Goal: Task Accomplishment & Management: Manage account settings

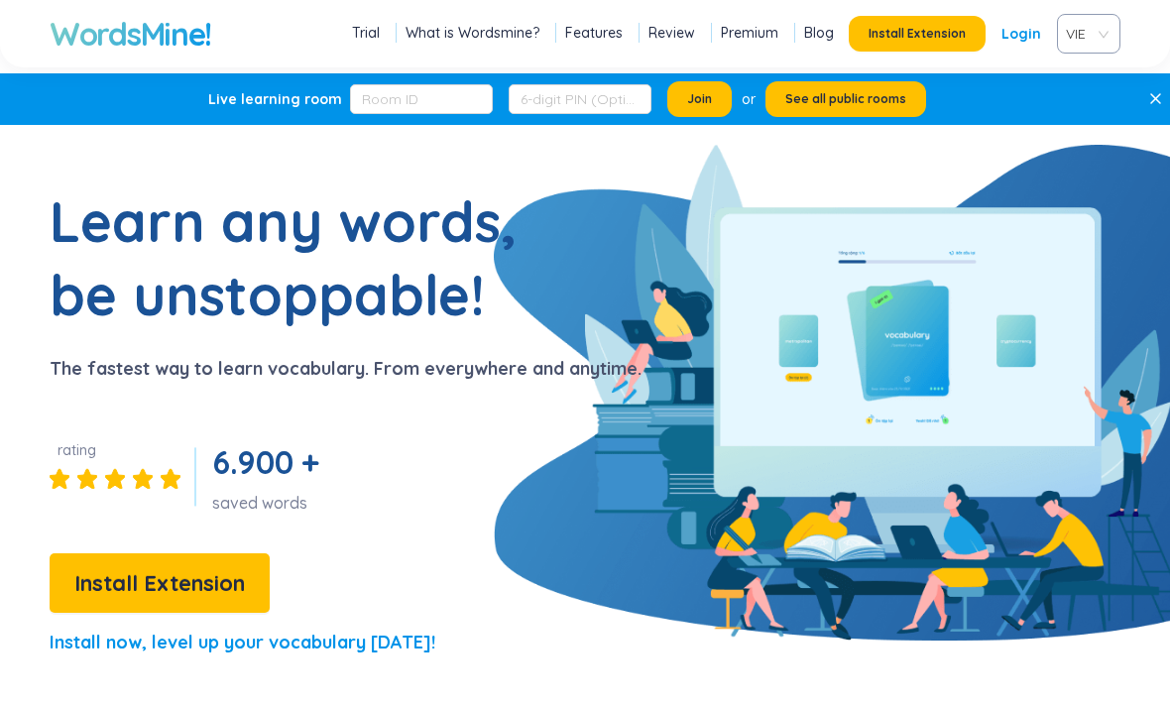
click at [1021, 39] on link "Login" at bounding box center [1021, 34] width 40 height 36
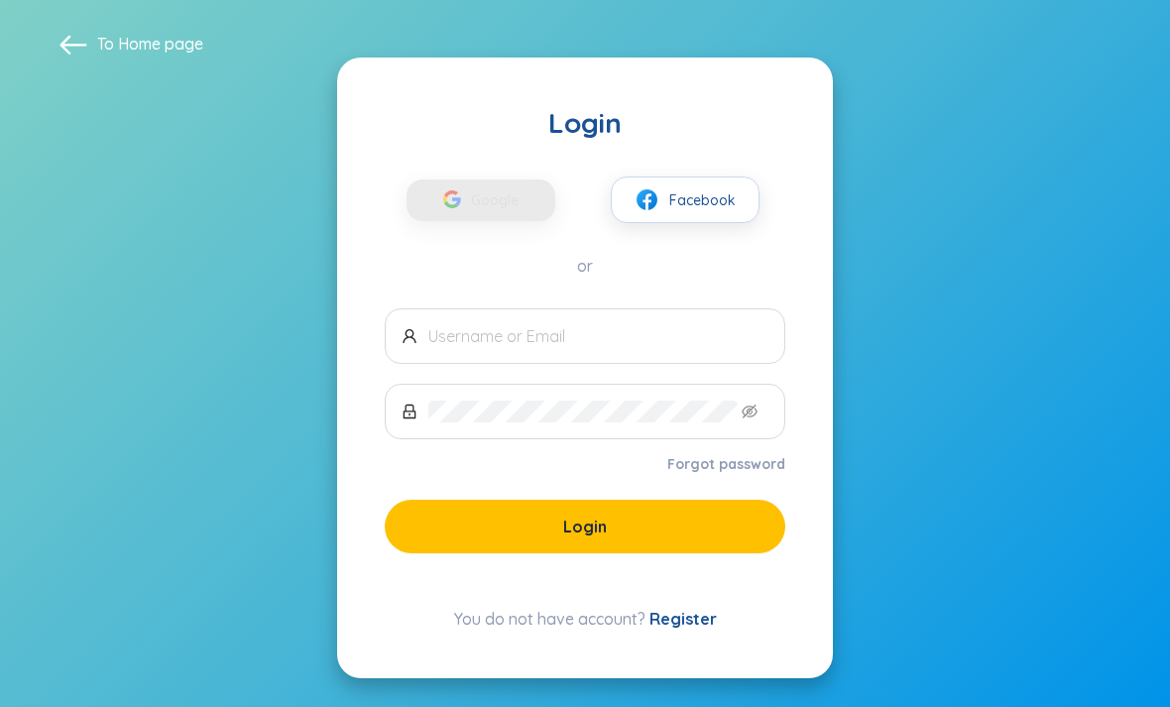
scroll to position [64, 0]
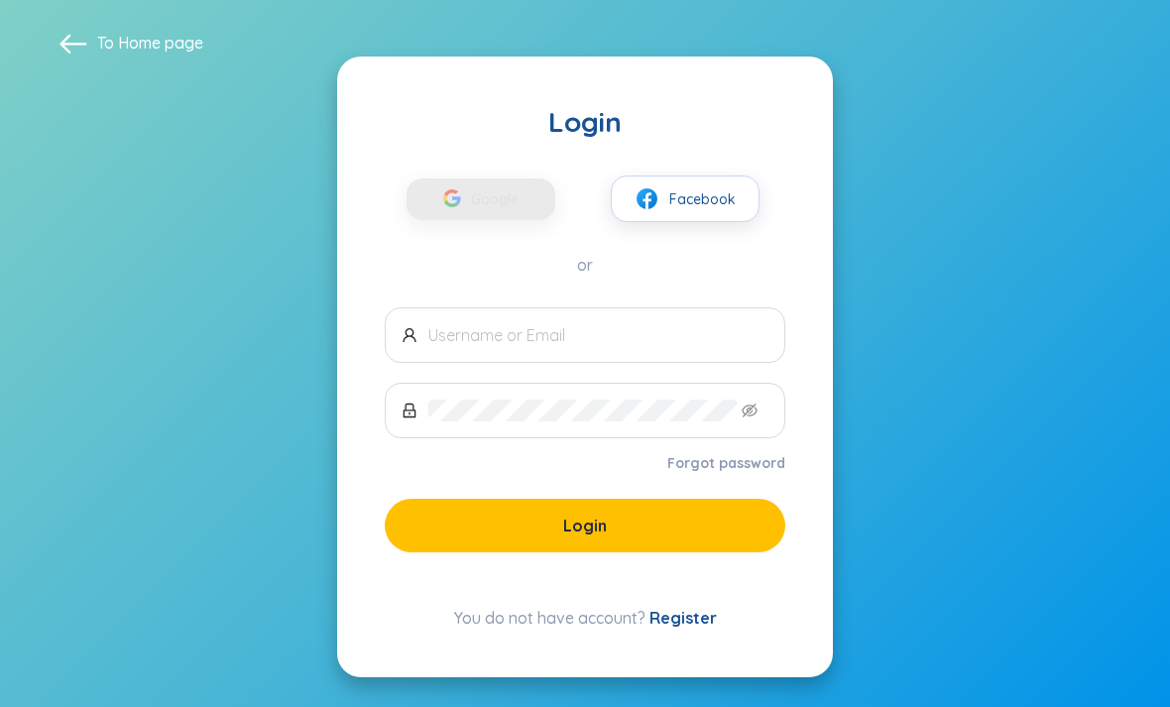
click at [720, 187] on button "Facebook" at bounding box center [685, 198] width 149 height 47
click at [720, 188] on span "Facebook" at bounding box center [702, 199] width 66 height 22
click at [642, 324] on input "text" at bounding box center [598, 335] width 340 height 22
click at [697, 608] on link "Register" at bounding box center [682, 618] width 67 height 20
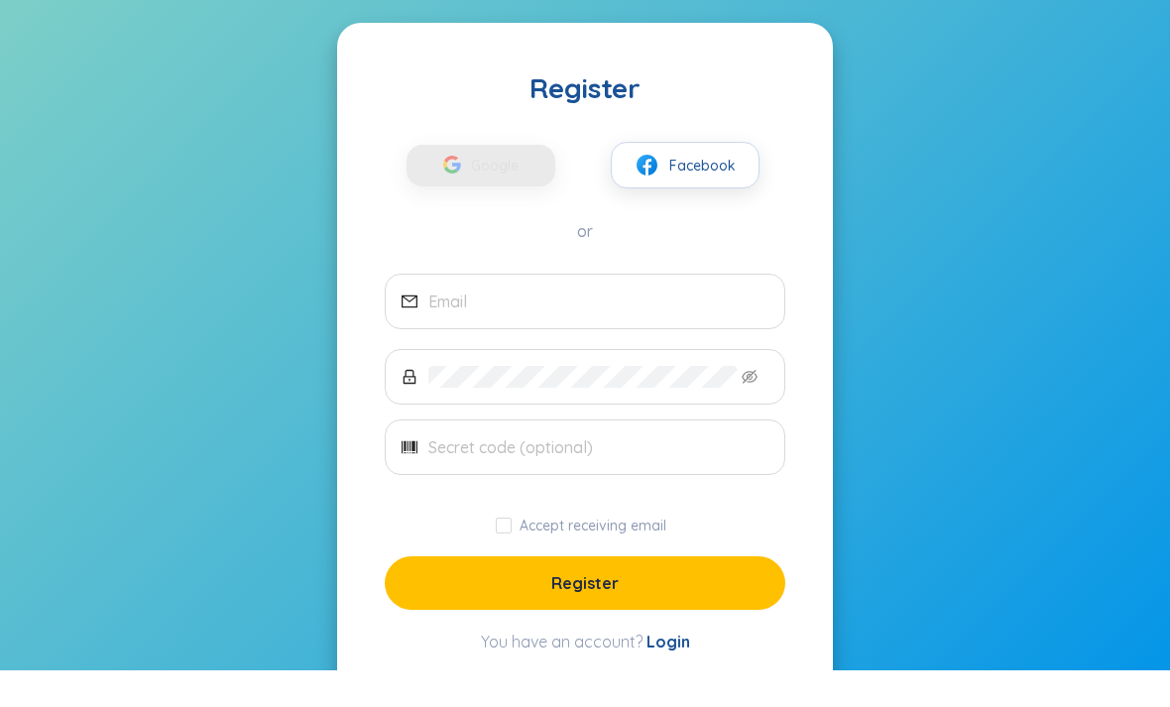
scroll to position [18, 0]
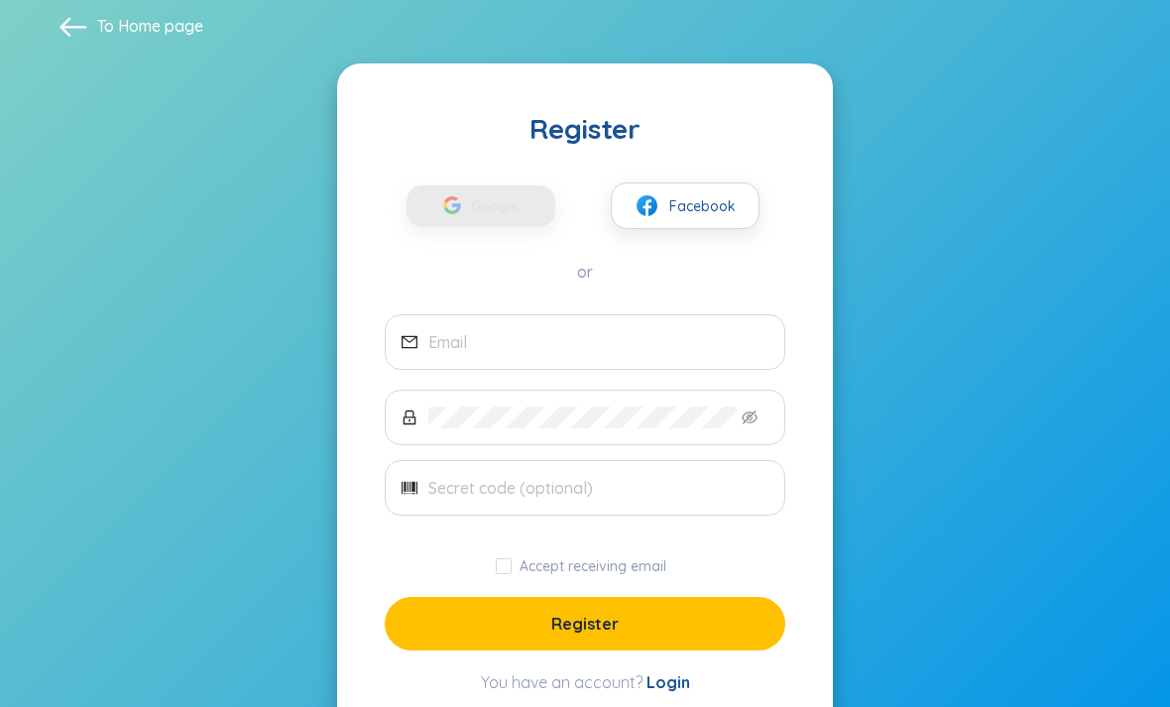
click at [607, 376] on form "Accept receiving email Register" at bounding box center [585, 482] width 401 height 336
click at [632, 350] on input "email" at bounding box center [598, 342] width 340 height 22
type input "nguyenlam161107@gmail.com"
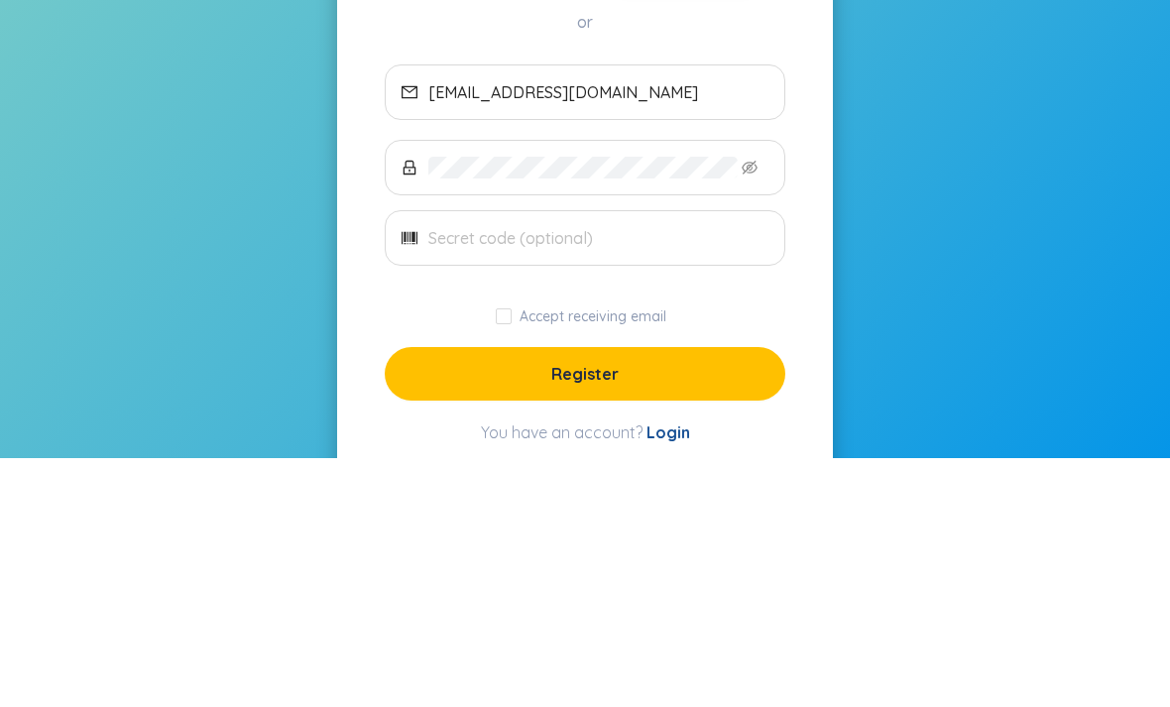
click at [847, 250] on section "To Home page Register Google Facebook or nguyenlam161107@gmail.com Accept recei…" at bounding box center [585, 376] width 1170 height 789
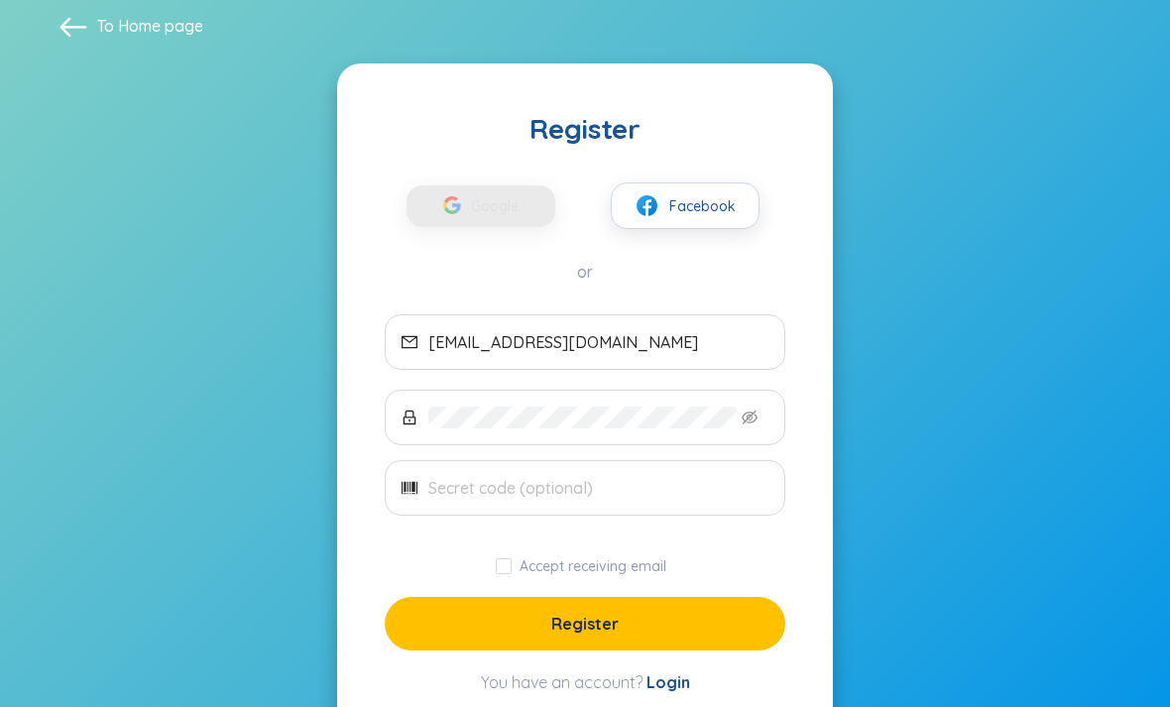
click at [502, 569] on input "Accept receiving email" at bounding box center [504, 566] width 16 height 16
click at [504, 569] on input "Accept receiving email" at bounding box center [504, 566] width 16 height 16
click at [506, 571] on input "Accept receiving email" at bounding box center [504, 566] width 16 height 16
click at [506, 569] on input "Accept receiving email" at bounding box center [504, 566] width 16 height 16
click at [511, 563] on input "Accept receiving email" at bounding box center [504, 566] width 16 height 16
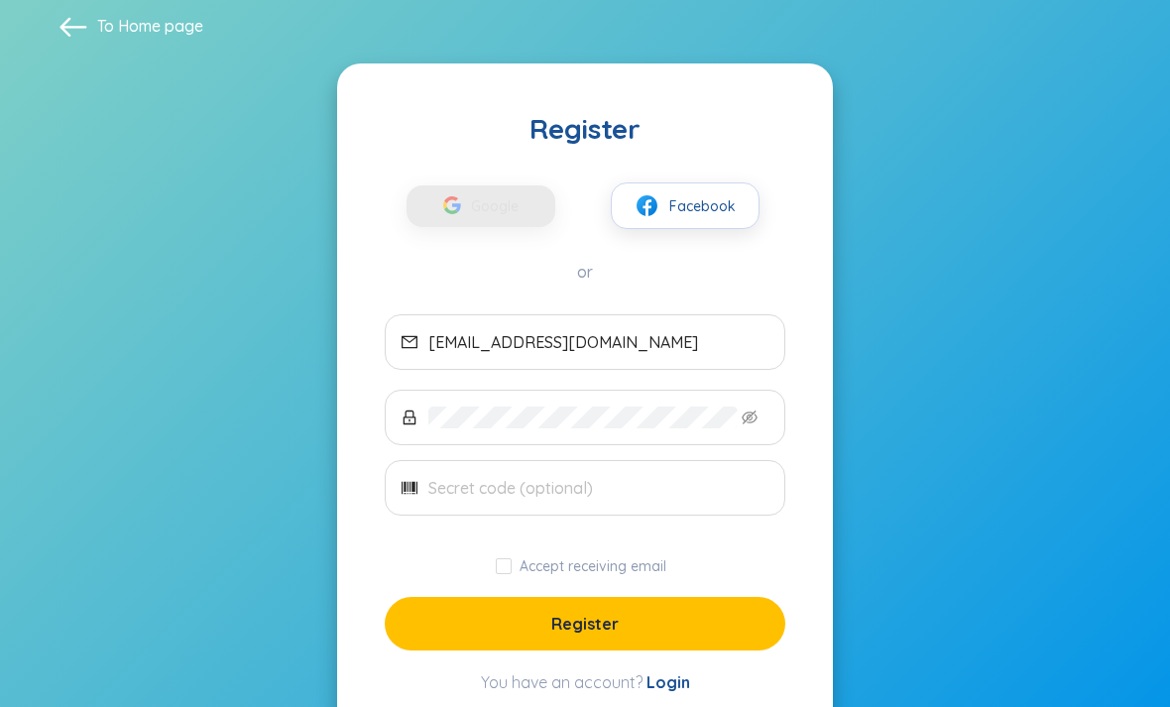
click at [604, 634] on span "Register" at bounding box center [584, 624] width 67 height 22
click at [752, 424] on icon "eye-invisible" at bounding box center [750, 417] width 16 height 16
click at [749, 421] on icon "eye-invisible" at bounding box center [750, 417] width 16 height 16
click at [750, 410] on icon "eye-invisible" at bounding box center [750, 417] width 16 height 16
click at [748, 422] on icon "eye-invisible" at bounding box center [750, 417] width 16 height 14
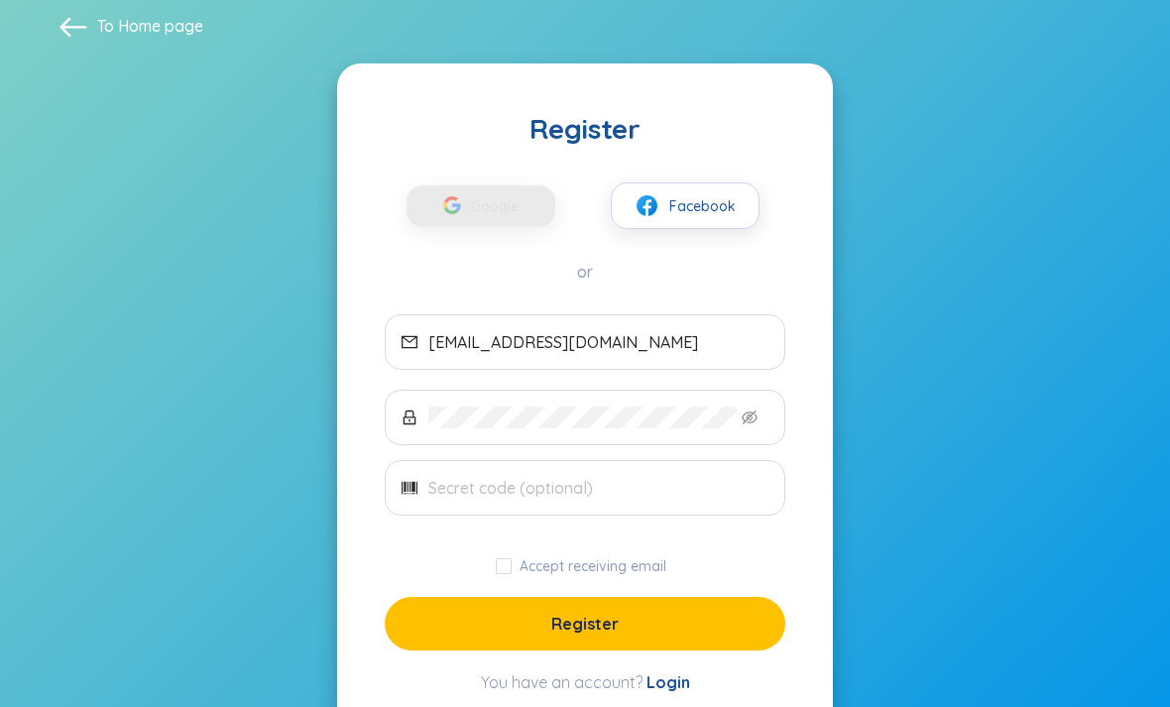
click at [746, 420] on icon "eye-invisible" at bounding box center [750, 417] width 16 height 14
click at [510, 561] on input "Accept receiving email" at bounding box center [504, 566] width 16 height 16
click at [508, 561] on input "Accept receiving email" at bounding box center [504, 566] width 16 height 16
click at [585, 630] on span "Register" at bounding box center [584, 624] width 67 height 22
click at [623, 627] on button "Register" at bounding box center [585, 624] width 401 height 54
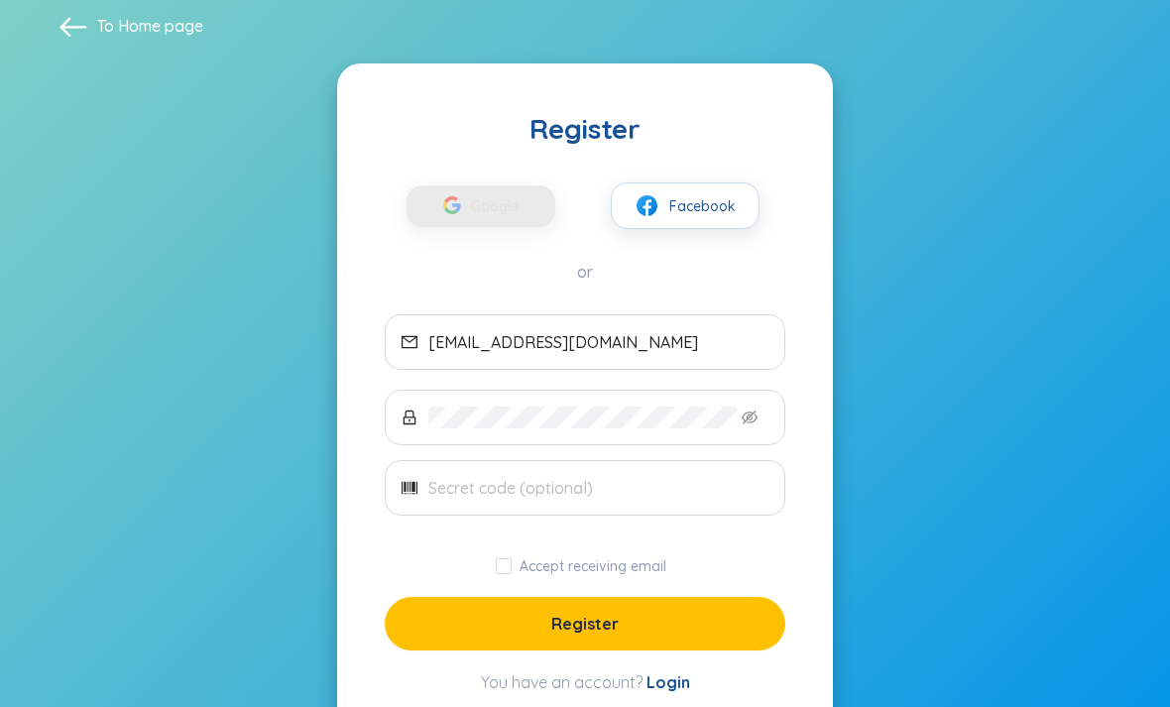
click at [638, 601] on button "Register" at bounding box center [585, 624] width 401 height 54
click at [647, 632] on button "Register" at bounding box center [585, 624] width 401 height 54
click at [656, 641] on button "Register" at bounding box center [585, 624] width 401 height 54
click at [666, 644] on button "Register" at bounding box center [585, 624] width 401 height 54
click at [674, 278] on div "or" at bounding box center [585, 272] width 401 height 22
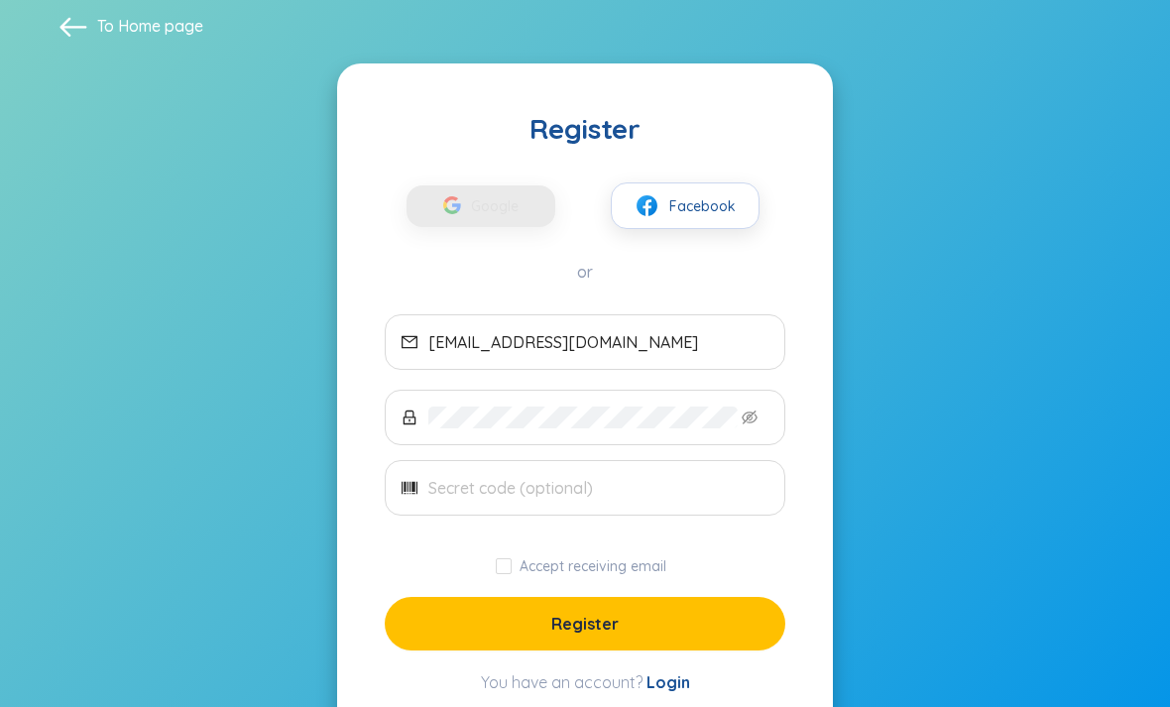
click at [926, 336] on section "To Home page Register Google Facebook or nguyenlam161107@gmail.com Accept recei…" at bounding box center [585, 376] width 1170 height 789
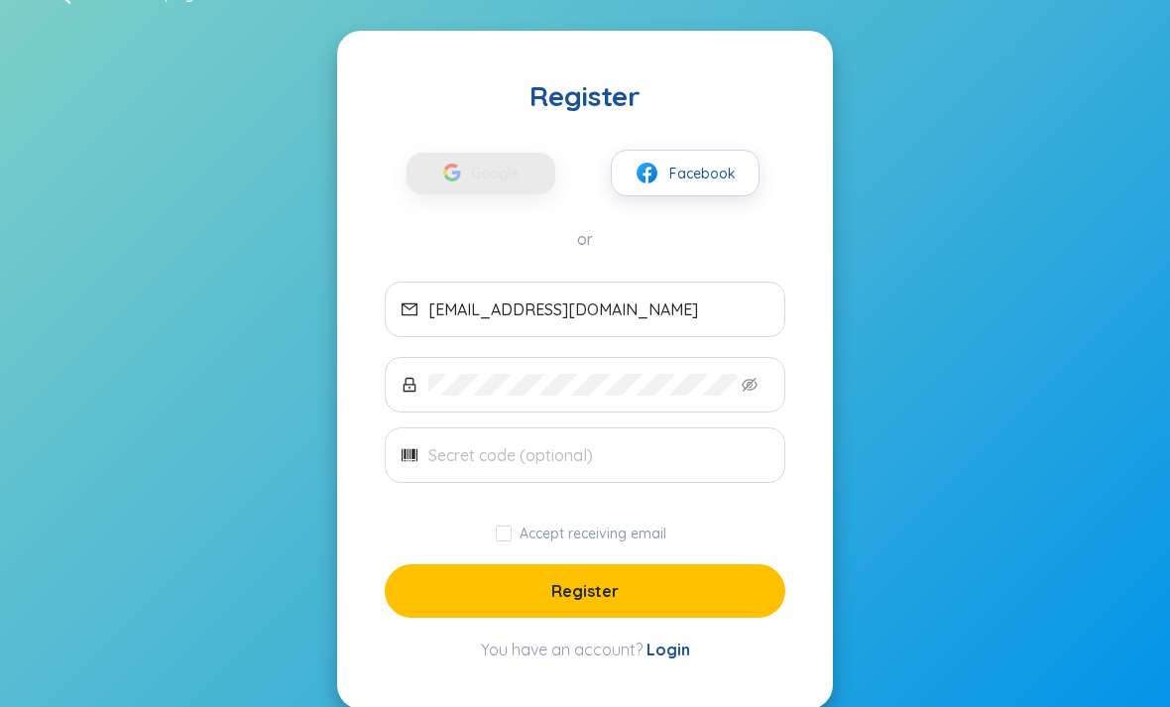
scroll to position [52, 0]
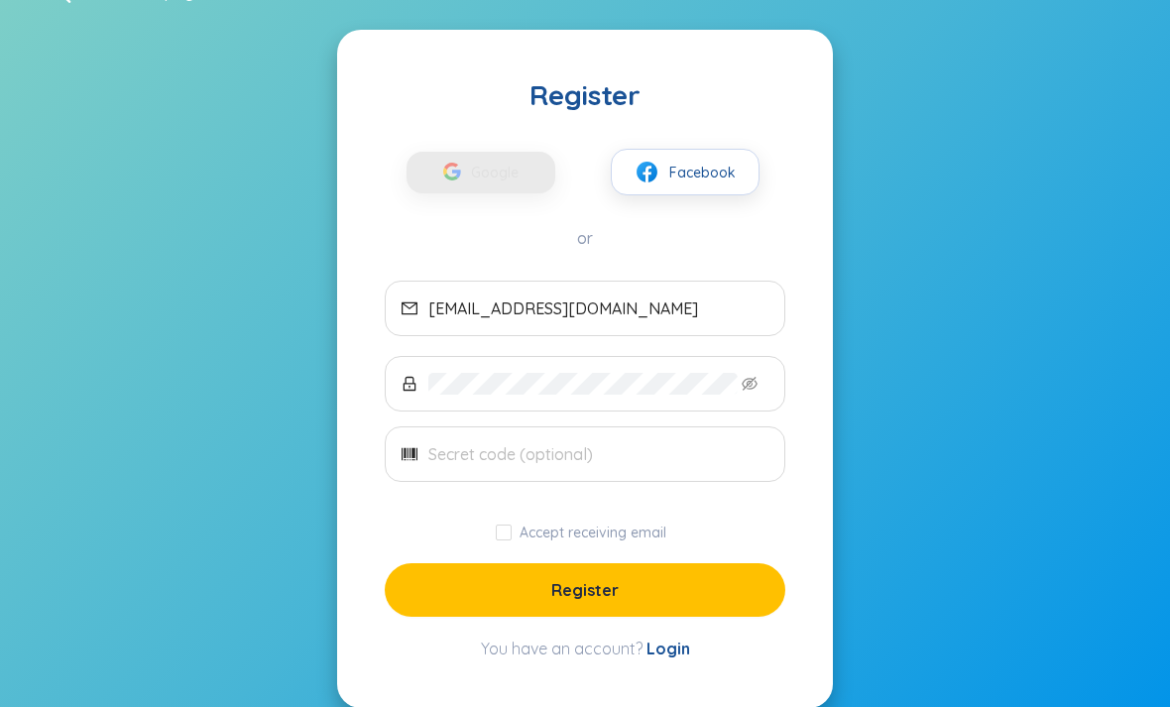
click at [654, 597] on button "Register" at bounding box center [585, 590] width 401 height 54
click at [653, 592] on button "Register" at bounding box center [585, 590] width 401 height 54
click at [655, 600] on button "Register" at bounding box center [585, 590] width 401 height 54
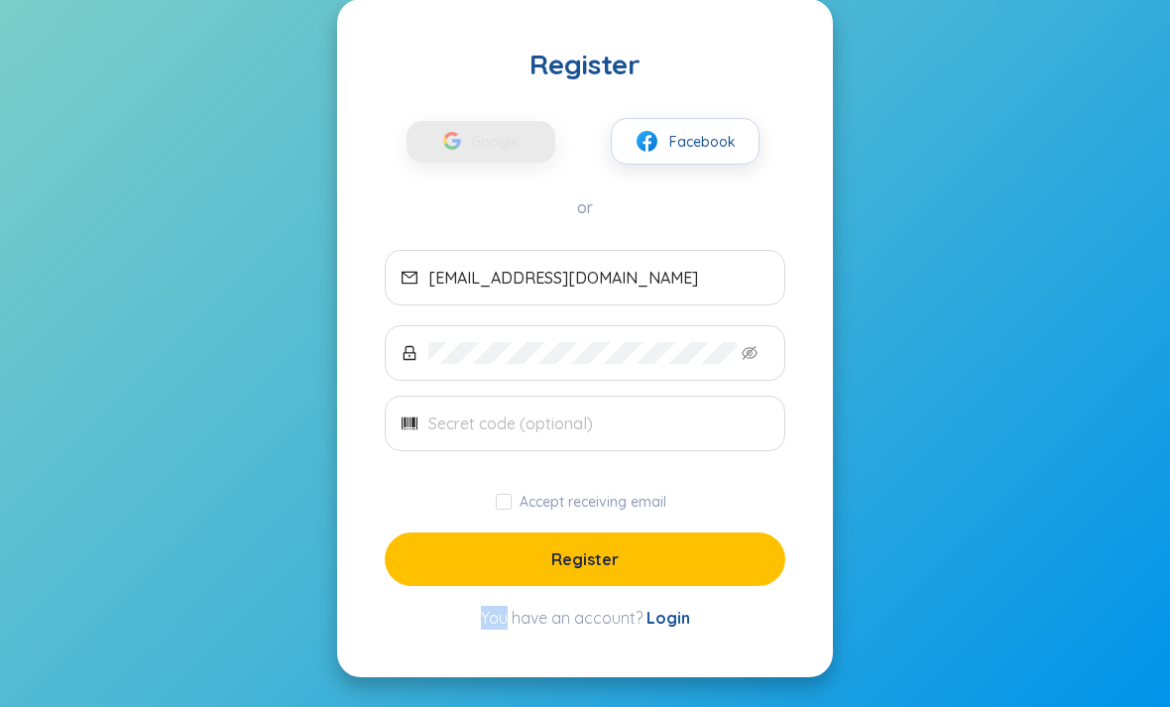
click at [649, 557] on button "Register" at bounding box center [585, 559] width 401 height 54
click at [507, 503] on input "Accept receiving email" at bounding box center [504, 502] width 16 height 16
checkbox input "true"
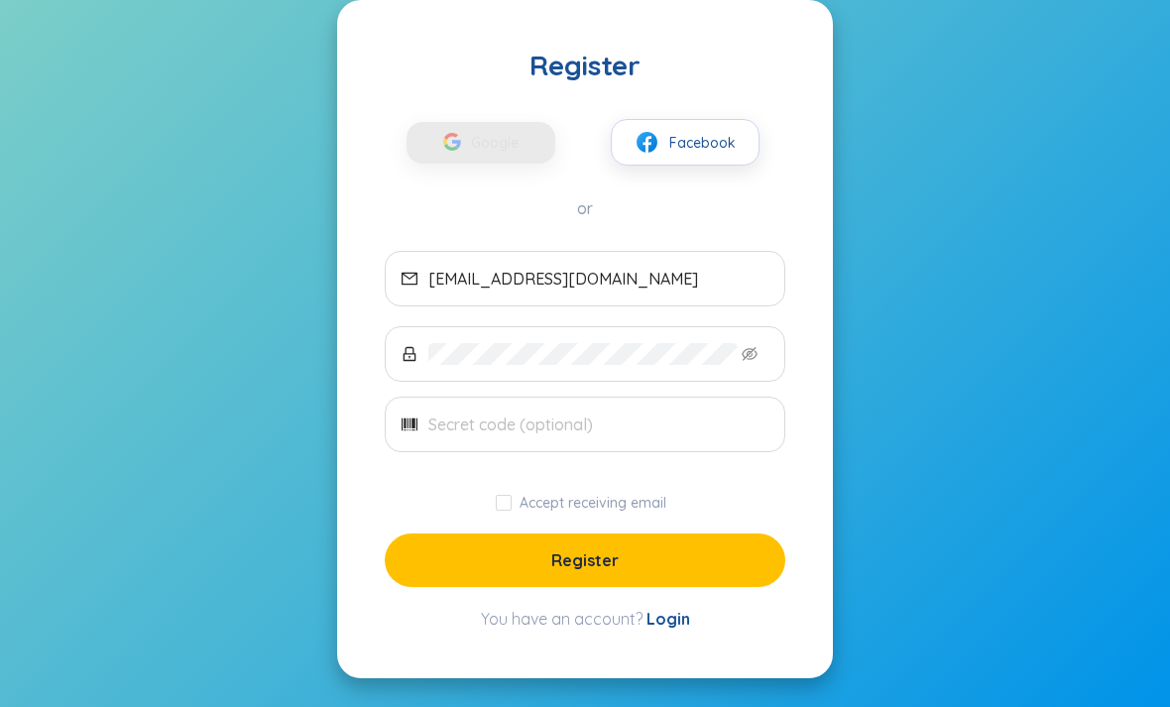
click at [667, 623] on link "Login" at bounding box center [668, 619] width 44 height 20
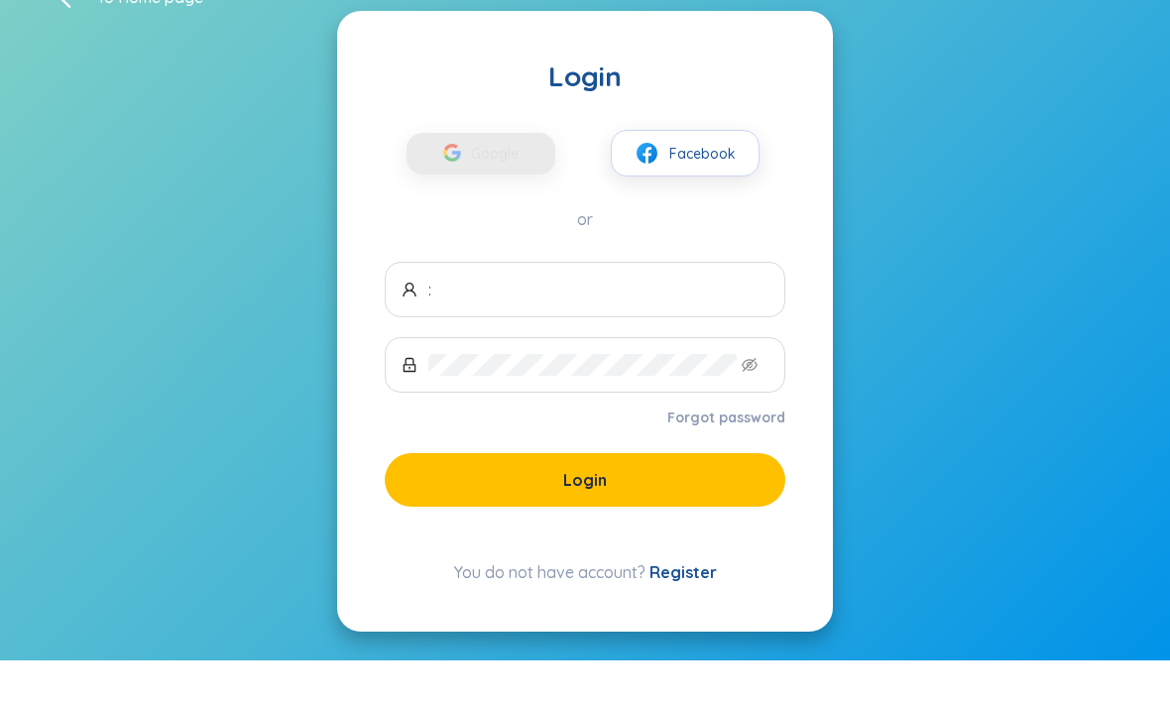
type input "[EMAIL_ADDRESS][DOMAIN_NAME]"
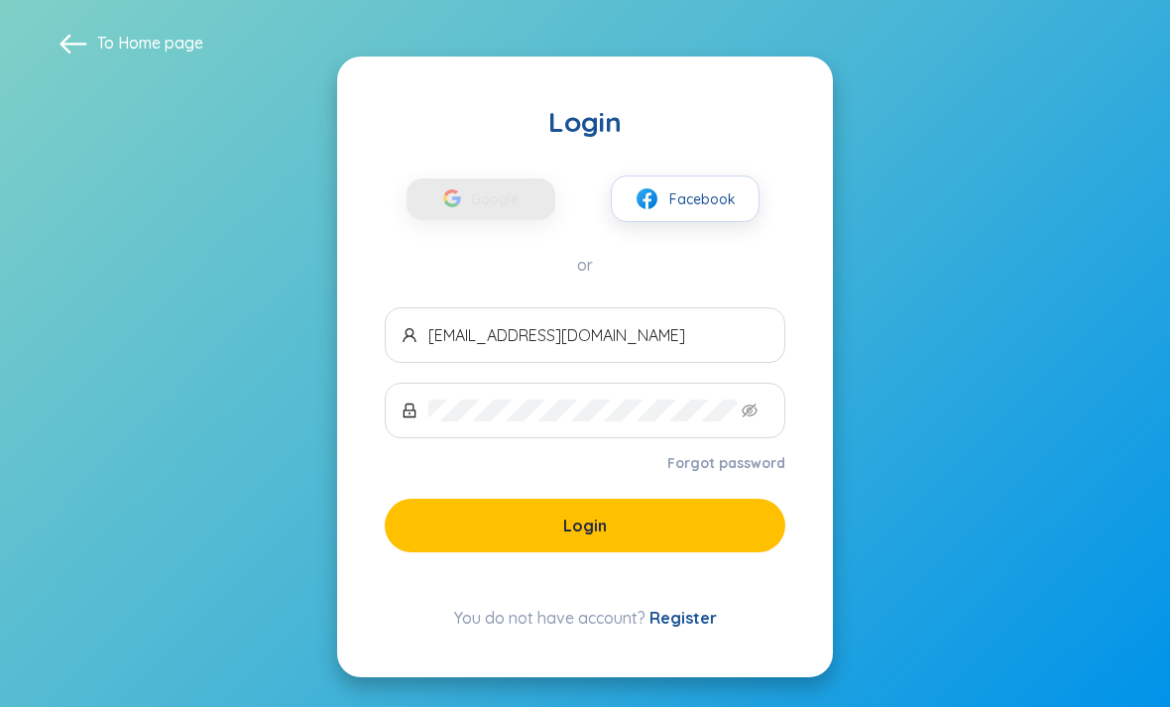
click at [558, 525] on button "Login" at bounding box center [585, 526] width 401 height 54
click at [676, 517] on button "Login" at bounding box center [585, 526] width 401 height 54
click at [591, 527] on button "Login" at bounding box center [585, 526] width 401 height 54
click at [596, 516] on span "Login" at bounding box center [585, 526] width 44 height 22
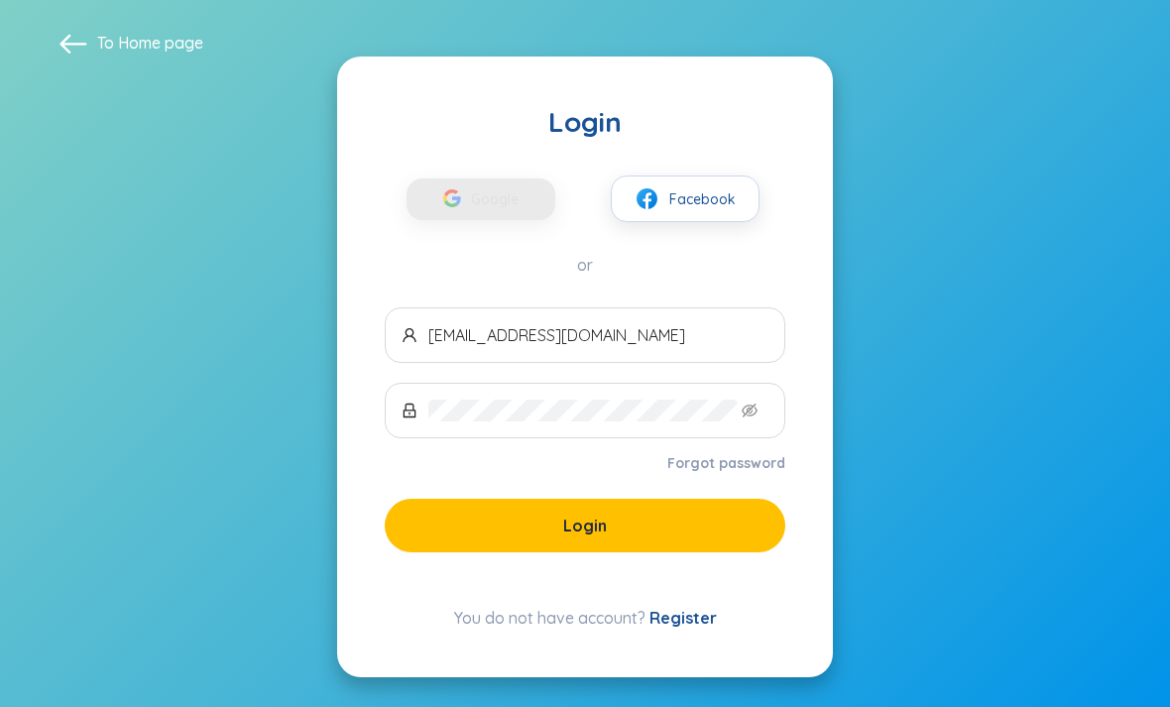
click at [629, 499] on button "Login" at bounding box center [585, 526] width 401 height 54
click at [598, 515] on span "Login" at bounding box center [585, 526] width 44 height 22
click at [575, 499] on button "Login" at bounding box center [585, 526] width 401 height 54
click at [572, 499] on button "Login" at bounding box center [585, 526] width 401 height 54
click at [567, 499] on button "Login" at bounding box center [585, 526] width 401 height 54
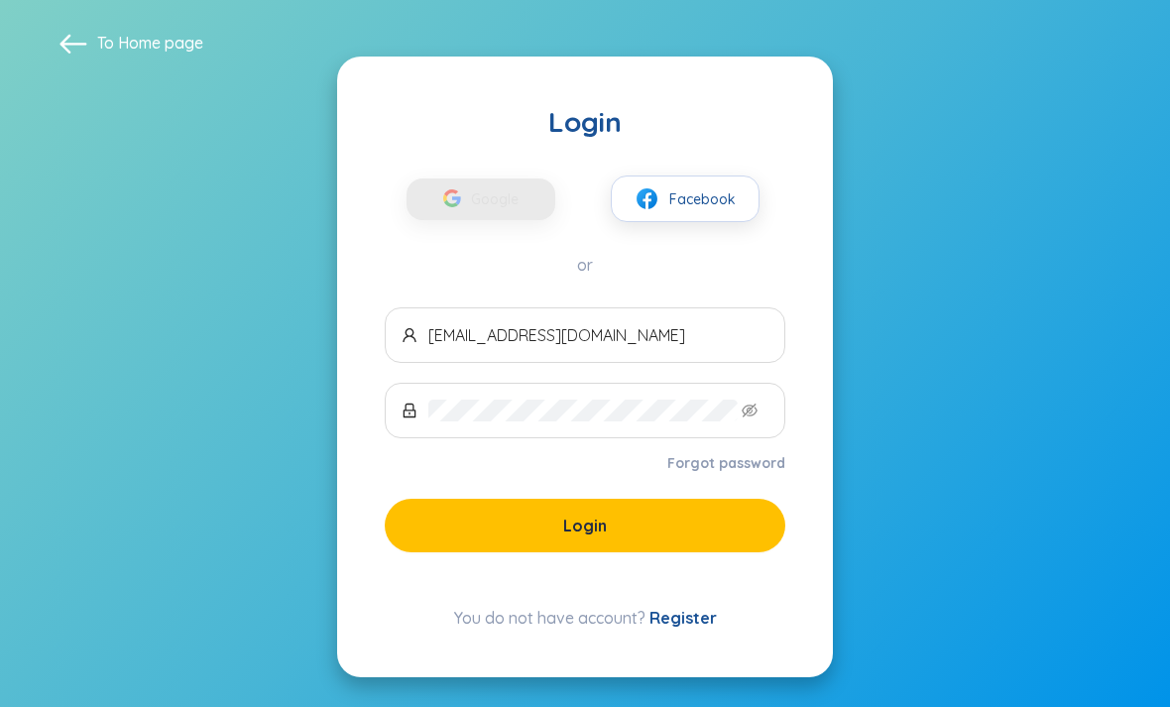
click at [681, 503] on button "Login" at bounding box center [585, 526] width 401 height 54
click at [674, 499] on button "Login" at bounding box center [585, 526] width 401 height 54
click at [690, 508] on button "Login" at bounding box center [585, 526] width 401 height 54
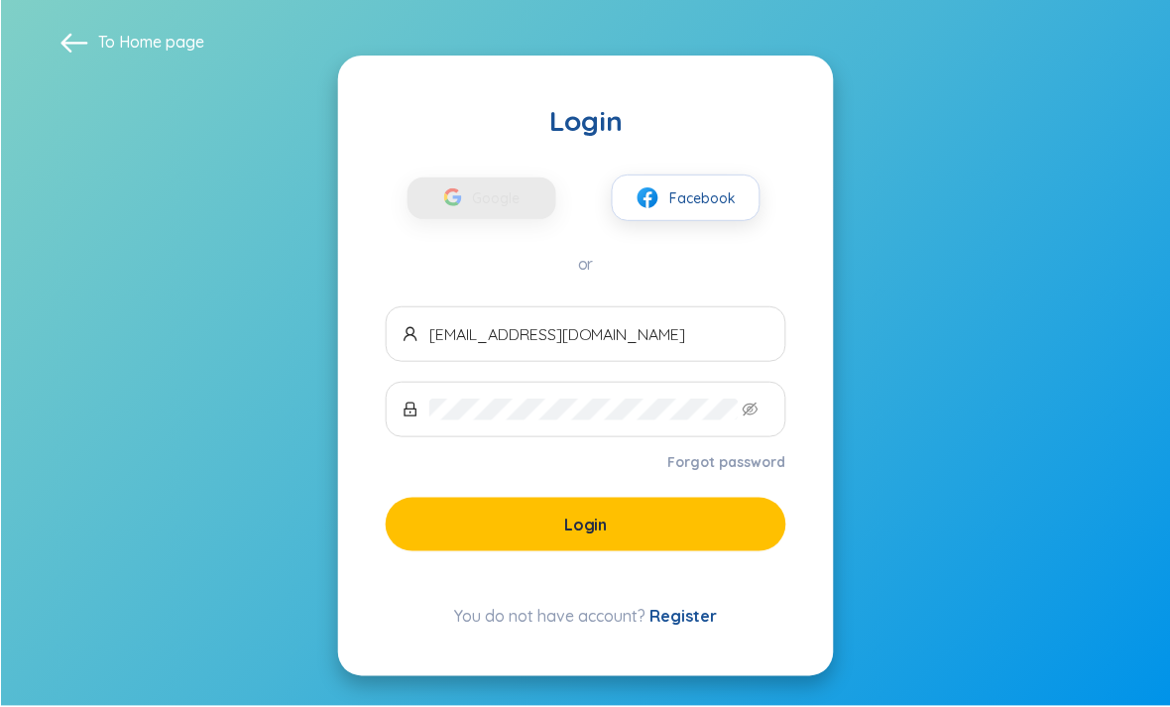
scroll to position [60, 0]
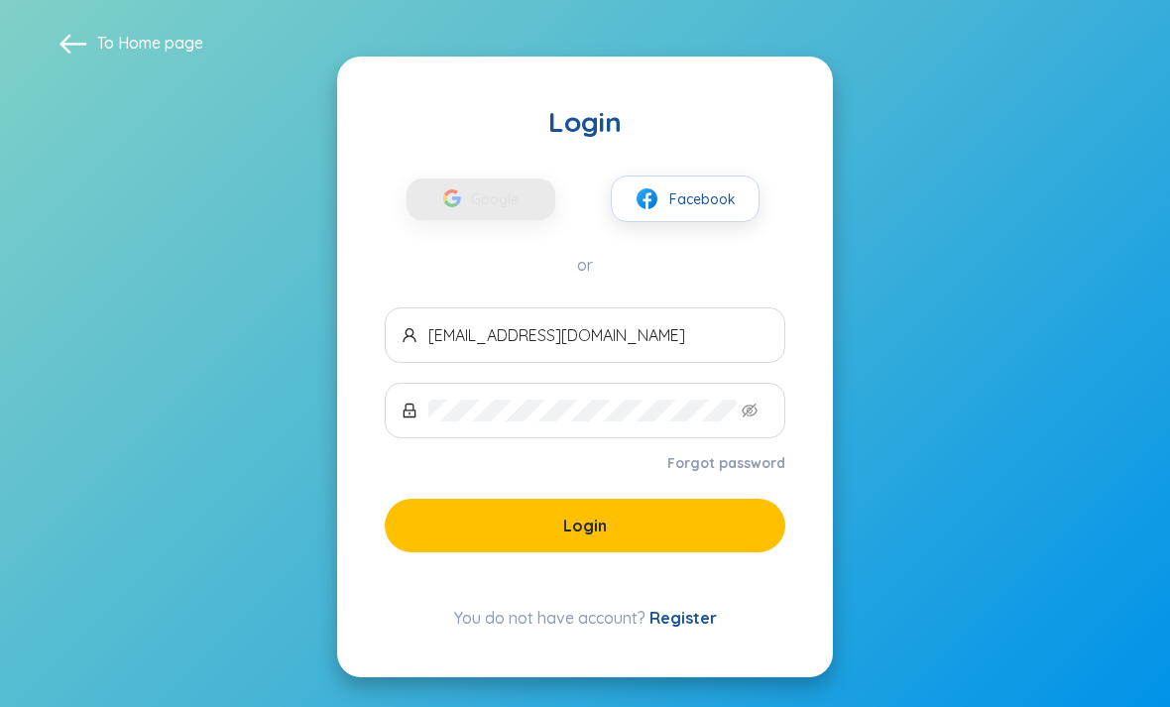
click at [705, 499] on button "Login" at bounding box center [585, 526] width 401 height 54
click at [871, 227] on section "To Home page Login Google Facebook or nguyenlam161107@gmail.com Forgot password…" at bounding box center [585, 353] width 1170 height 708
click at [711, 192] on button "Facebook" at bounding box center [685, 198] width 149 height 47
click at [724, 188] on span "Facebook" at bounding box center [702, 199] width 66 height 22
click at [671, 453] on link "Forgot password" at bounding box center [726, 463] width 118 height 20
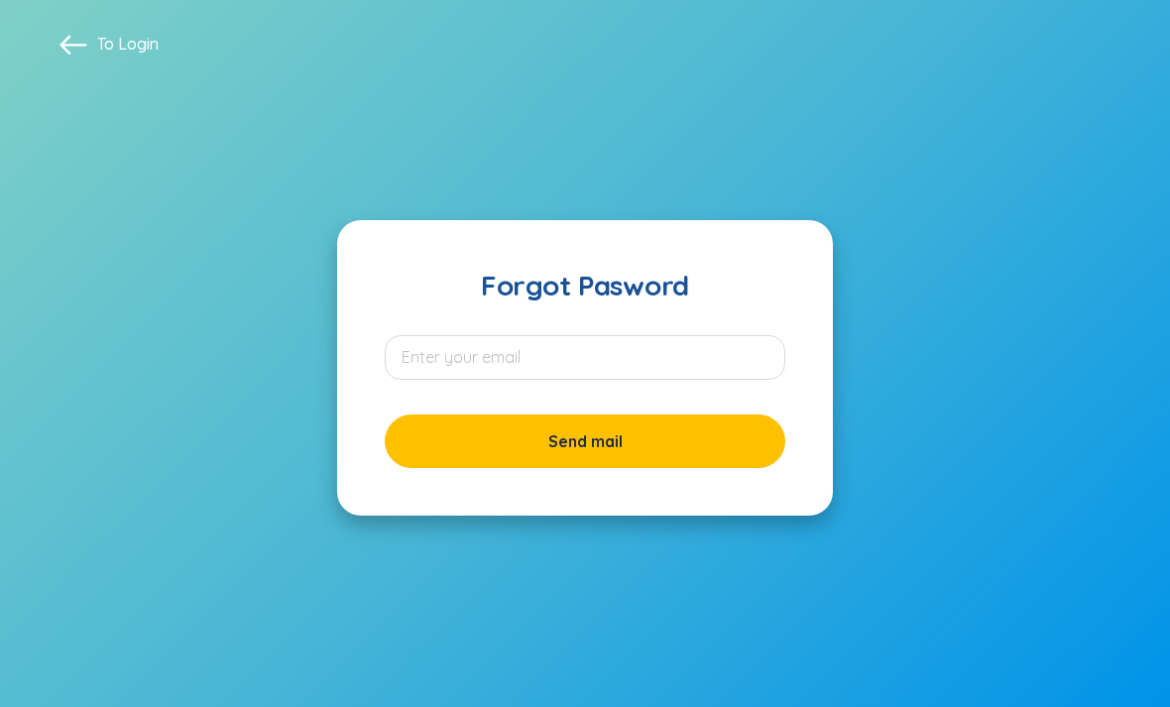
click at [667, 351] on div "Forgot Pasword Send mail" at bounding box center [585, 367] width 496 height 295
click at [63, 79] on section "To Login Forgot Pasword Send mail" at bounding box center [585, 353] width 1170 height 707
click at [86, 31] on span at bounding box center [73, 44] width 28 height 28
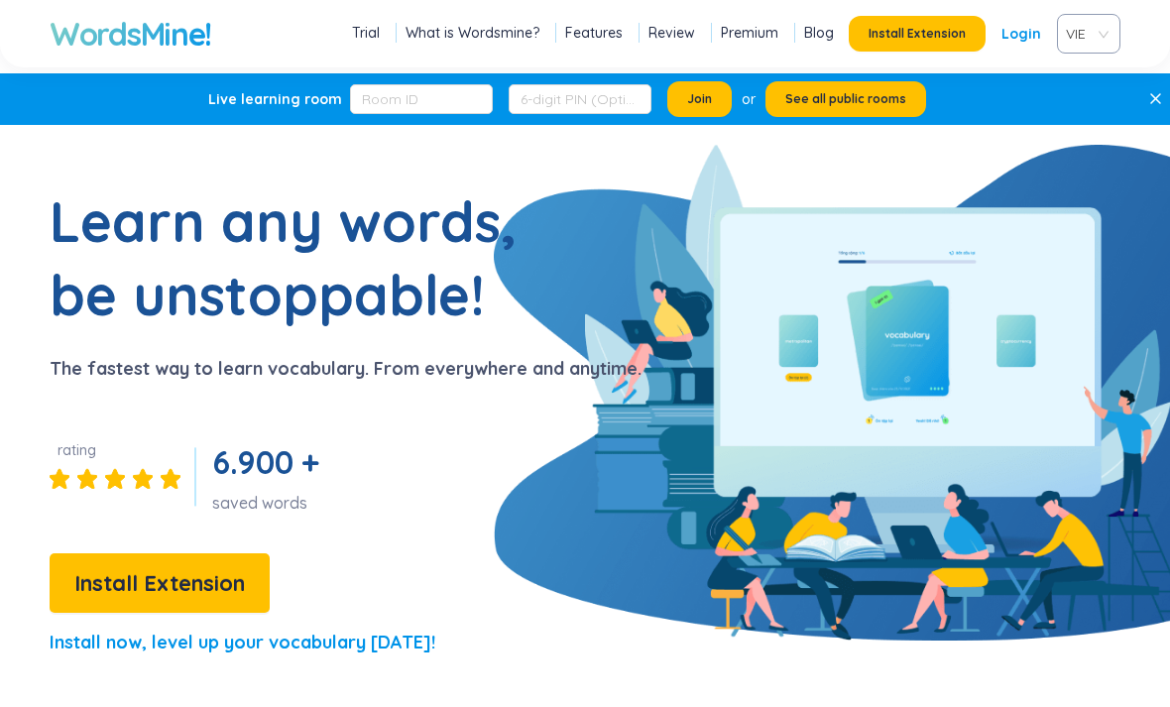
click at [1029, 33] on link "Login" at bounding box center [1021, 34] width 40 height 36
click at [1103, 51] on div "VIE" at bounding box center [1088, 34] width 63 height 40
click at [1102, 30] on span "VIE" at bounding box center [1085, 34] width 38 height 30
click at [1080, 33] on span "VIE" at bounding box center [1085, 34] width 38 height 30
click at [1089, 33] on span "VIE" at bounding box center [1085, 34] width 38 height 30
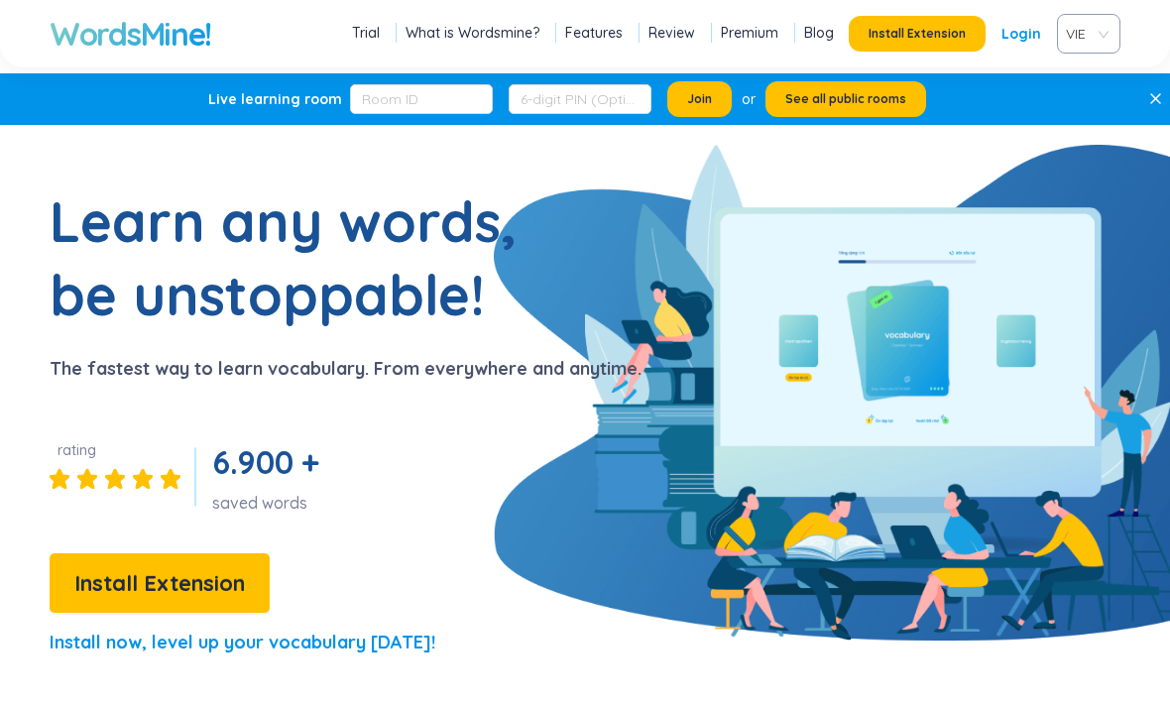
click at [1079, 29] on span "VIE" at bounding box center [1085, 34] width 38 height 30
click at [1079, 17] on input "search" at bounding box center [1082, 30] width 26 height 30
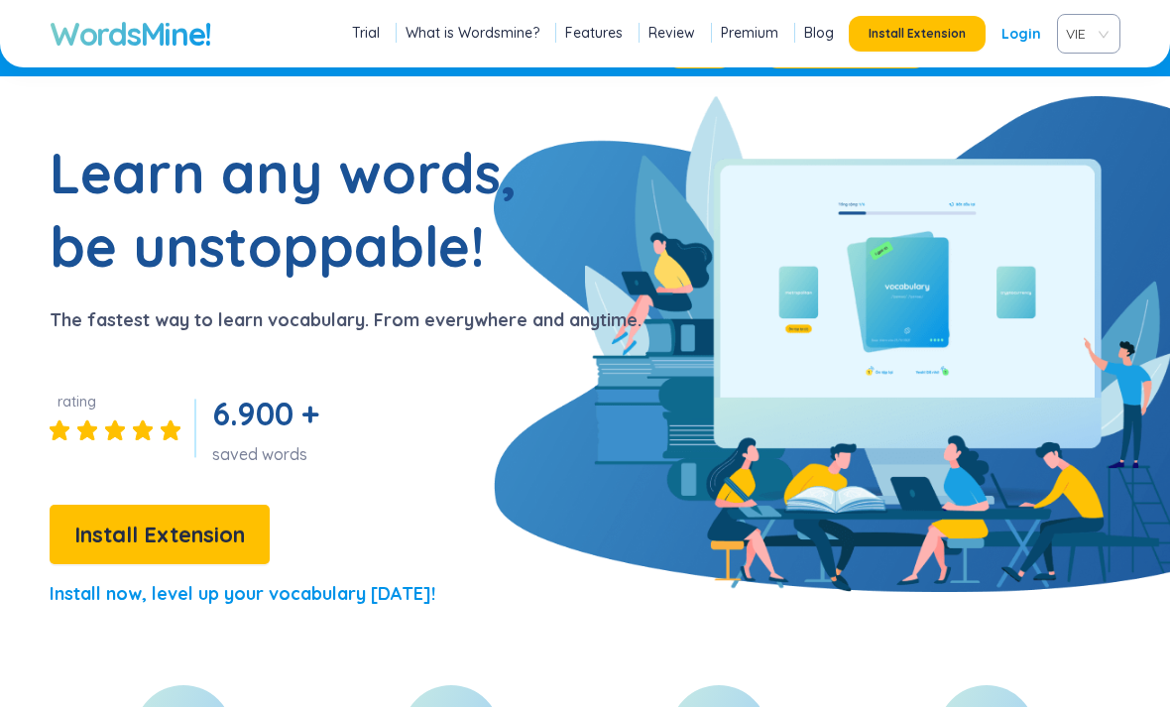
scroll to position [50, 0]
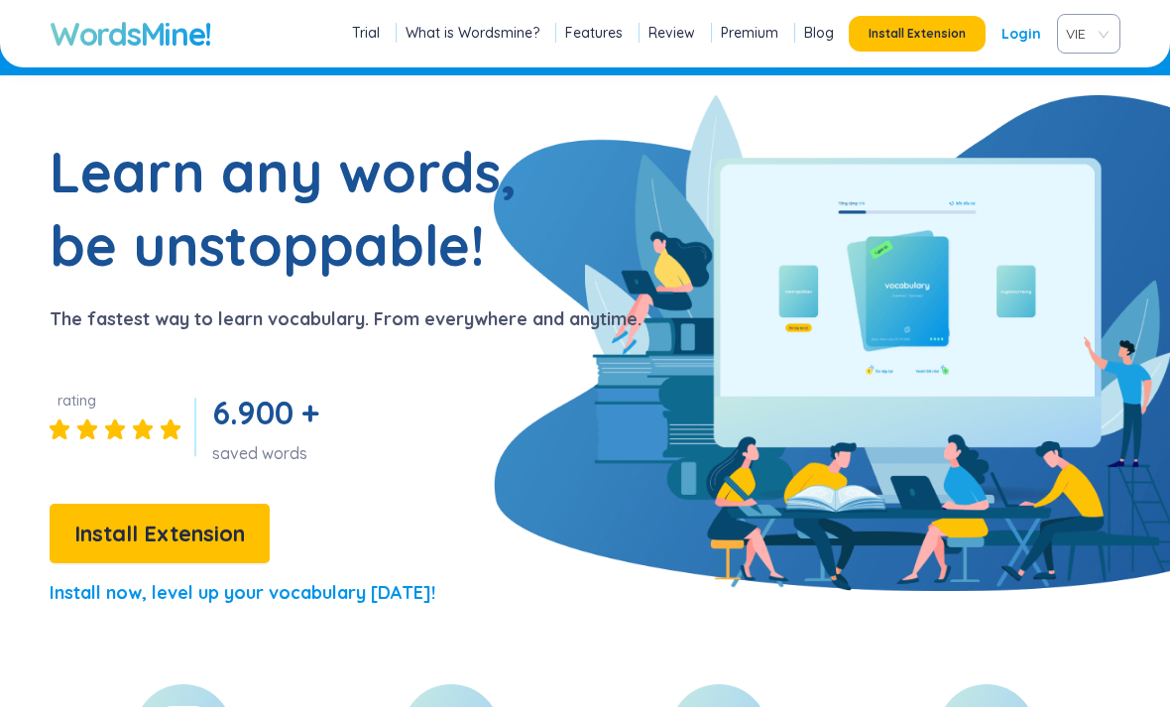
click at [1019, 41] on link "Login" at bounding box center [1021, 34] width 40 height 36
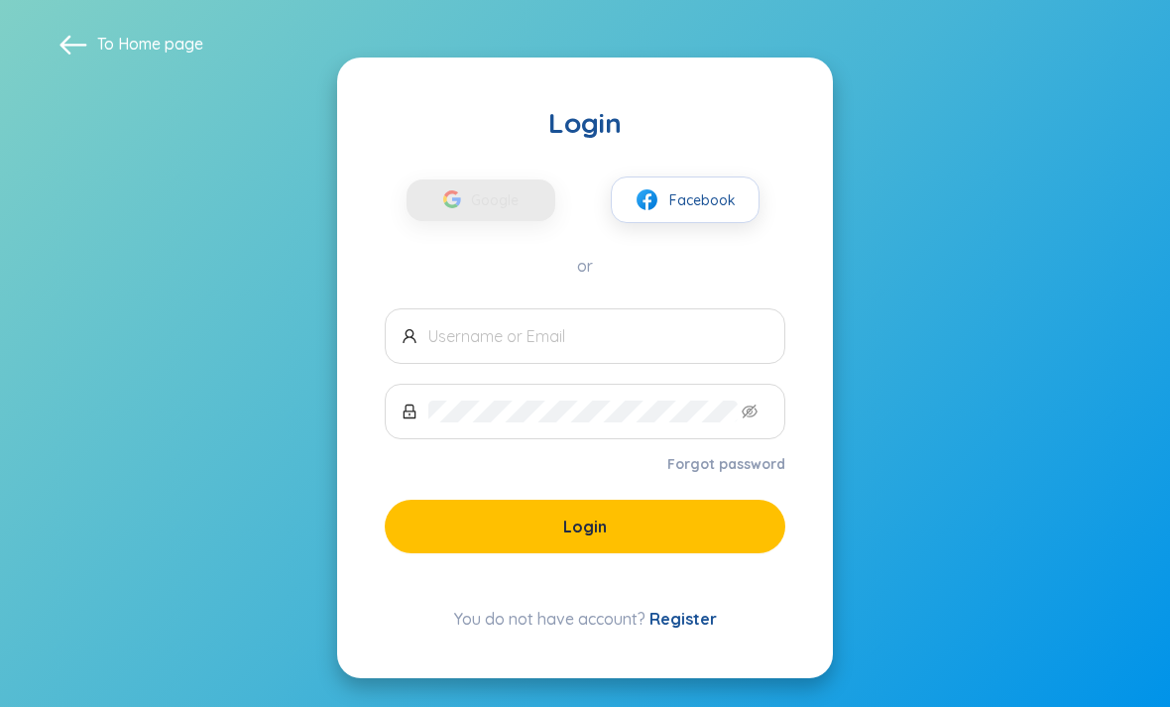
scroll to position [200, 0]
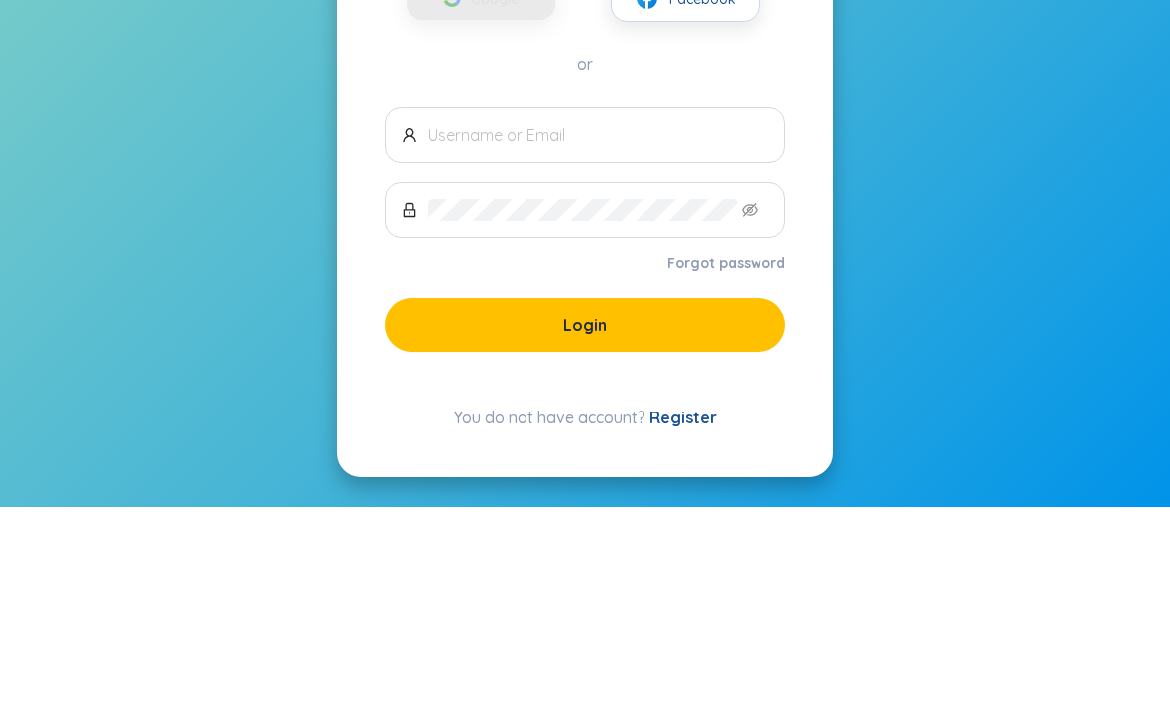
type input "[EMAIL_ADDRESS][DOMAIN_NAME]"
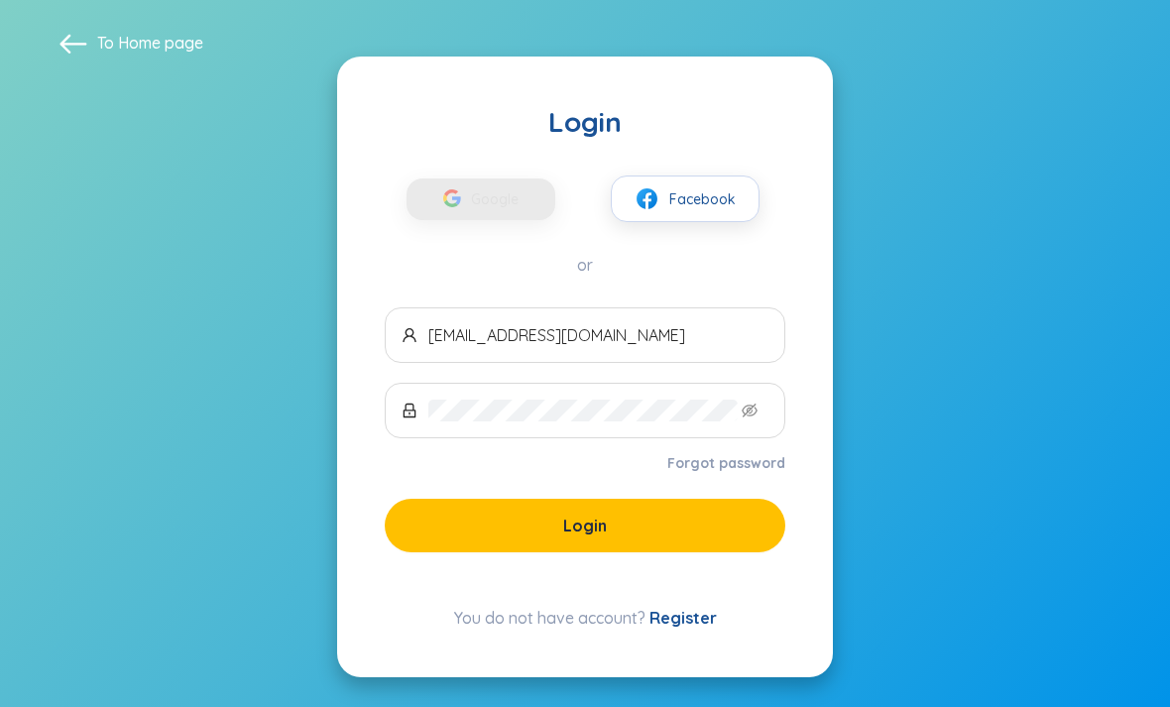
click at [715, 499] on button "Login" at bounding box center [585, 526] width 401 height 54
click at [675, 499] on button "Login" at bounding box center [585, 526] width 401 height 54
click at [673, 499] on button "Login" at bounding box center [585, 526] width 401 height 54
click at [676, 499] on button "Login" at bounding box center [585, 526] width 401 height 54
click at [674, 499] on button "Login" at bounding box center [585, 526] width 401 height 54
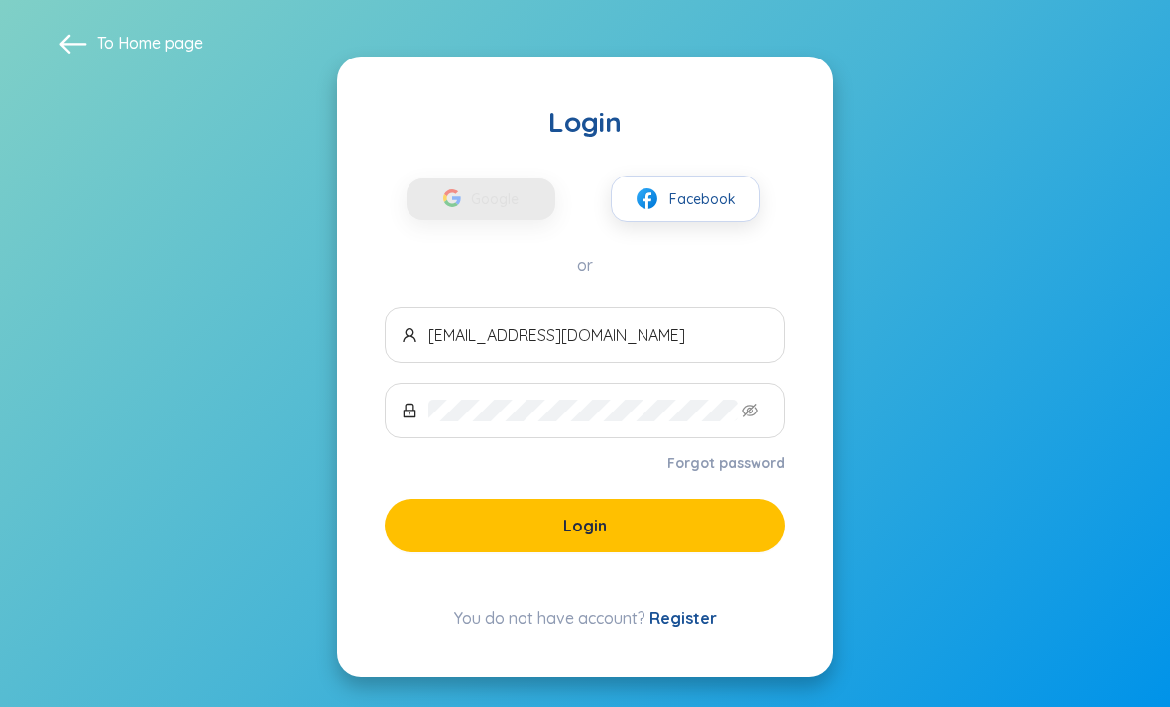
click at [676, 499] on button "Login" at bounding box center [585, 526] width 401 height 54
click at [670, 499] on button "Login" at bounding box center [585, 526] width 401 height 54
click at [671, 499] on button "Login" at bounding box center [585, 526] width 401 height 54
click at [671, 502] on button "Login" at bounding box center [585, 526] width 401 height 54
click at [670, 505] on button "Login" at bounding box center [585, 526] width 401 height 54
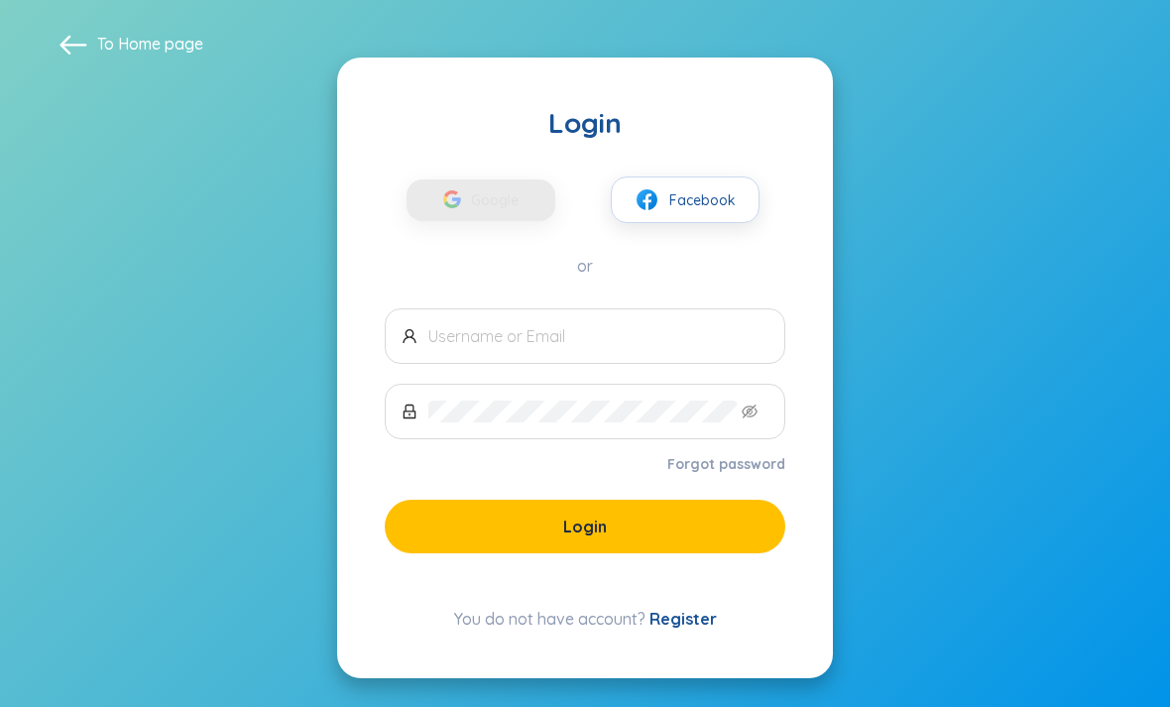
scroll to position [200, 0]
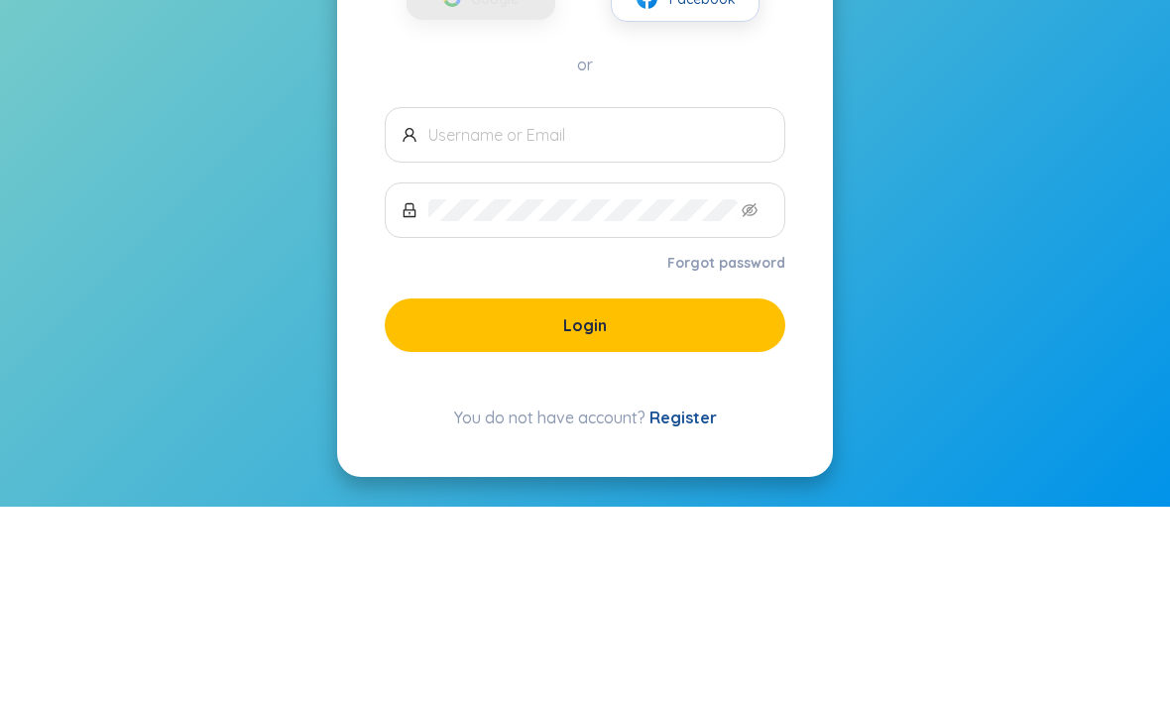
type input "[EMAIL_ADDRESS][DOMAIN_NAME]"
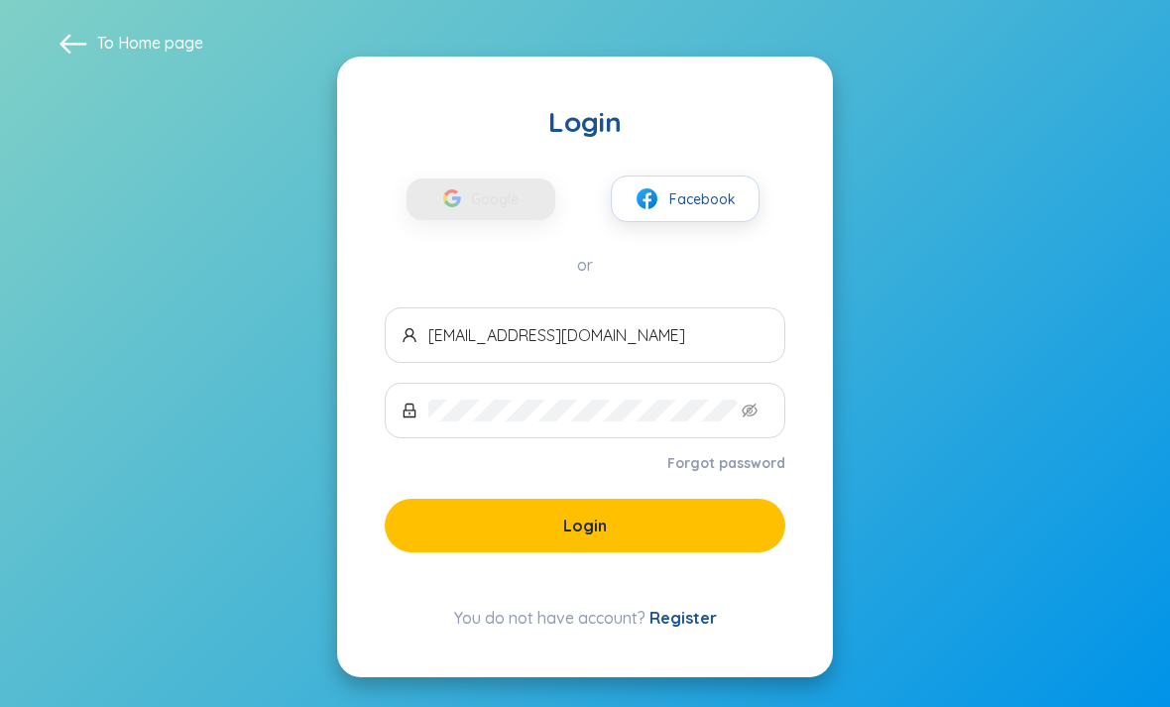
click at [648, 499] on button "Login" at bounding box center [585, 526] width 401 height 54
click at [619, 510] on button "Login" at bounding box center [585, 526] width 401 height 54
click at [623, 504] on button "Login" at bounding box center [585, 526] width 401 height 54
click at [621, 499] on button "Login" at bounding box center [585, 526] width 401 height 54
